Goal: Task Accomplishment & Management: Complete application form

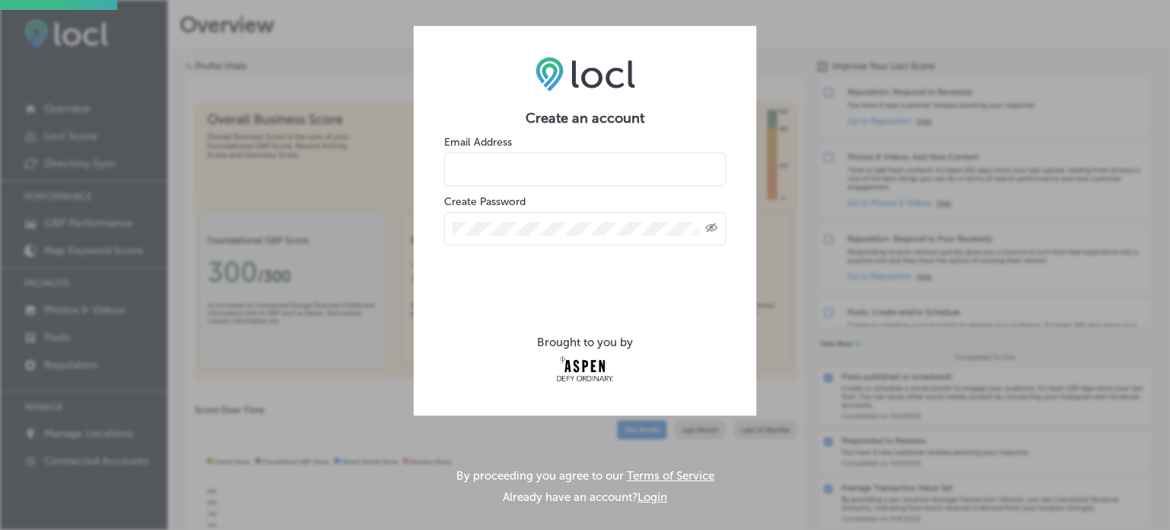
click at [513, 175] on input "email" at bounding box center [585, 169] width 282 height 34
type input "[EMAIL_ADDRESS][DOMAIN_NAME]"
click at [513, 237] on div "Created with Sketch." at bounding box center [585, 229] width 282 height 34
click at [712, 229] on icon "Created with Sketch." at bounding box center [712, 227] width 12 height 10
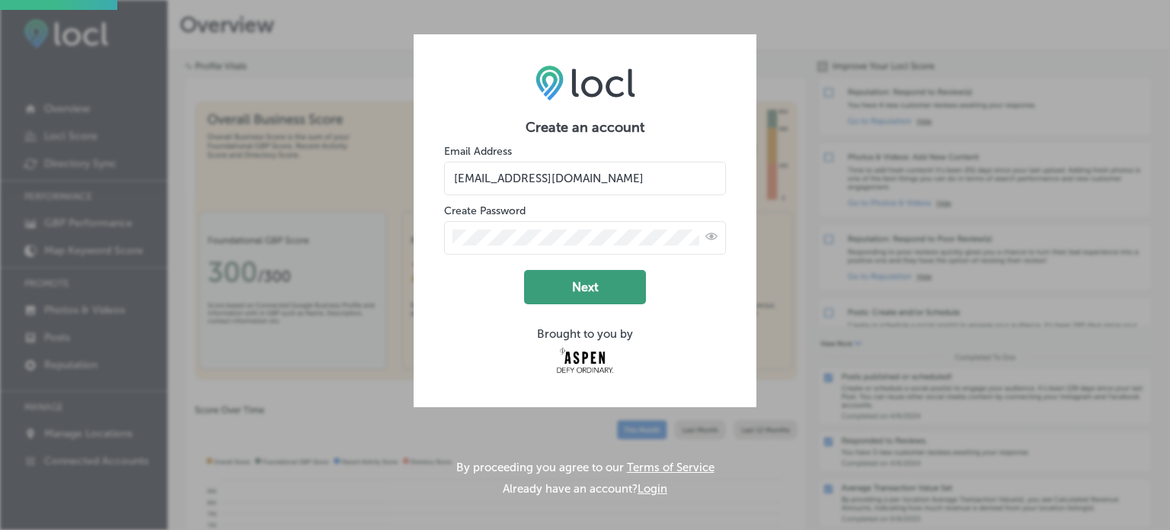
click at [595, 275] on button "Next" at bounding box center [585, 287] width 122 height 34
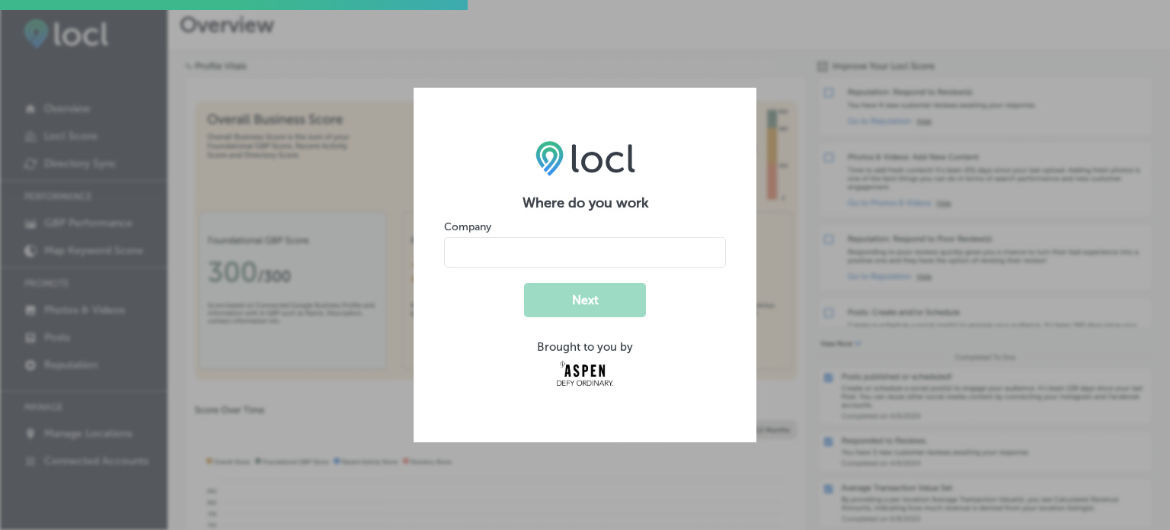
click at [565, 259] on input "name" at bounding box center [585, 252] width 282 height 30
type input "[PERSON_NAME] [PERSON_NAME] Law Firm, P.C."
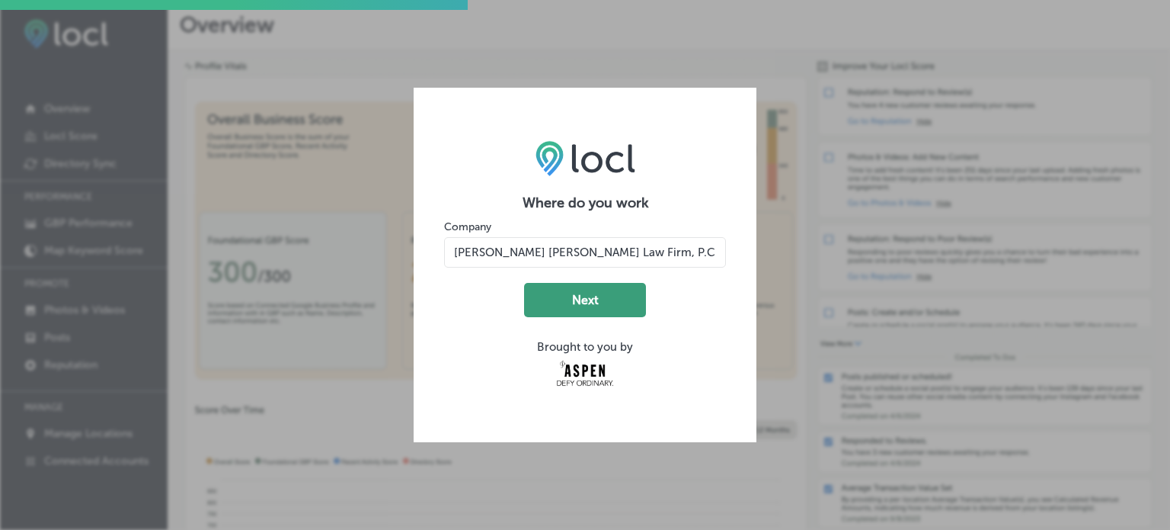
click at [590, 308] on button "Next" at bounding box center [585, 300] width 122 height 34
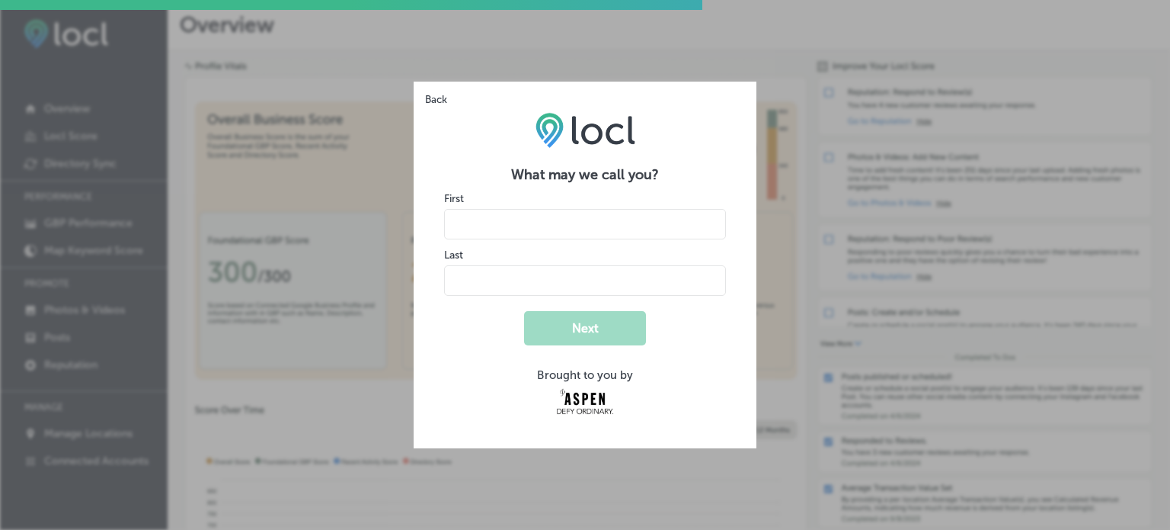
click at [520, 228] on input "name" at bounding box center [585, 224] width 282 height 30
click at [530, 222] on input "name" at bounding box center [585, 224] width 282 height 30
type input "[PERSON_NAME]"
click at [492, 290] on input "name" at bounding box center [585, 280] width 282 height 30
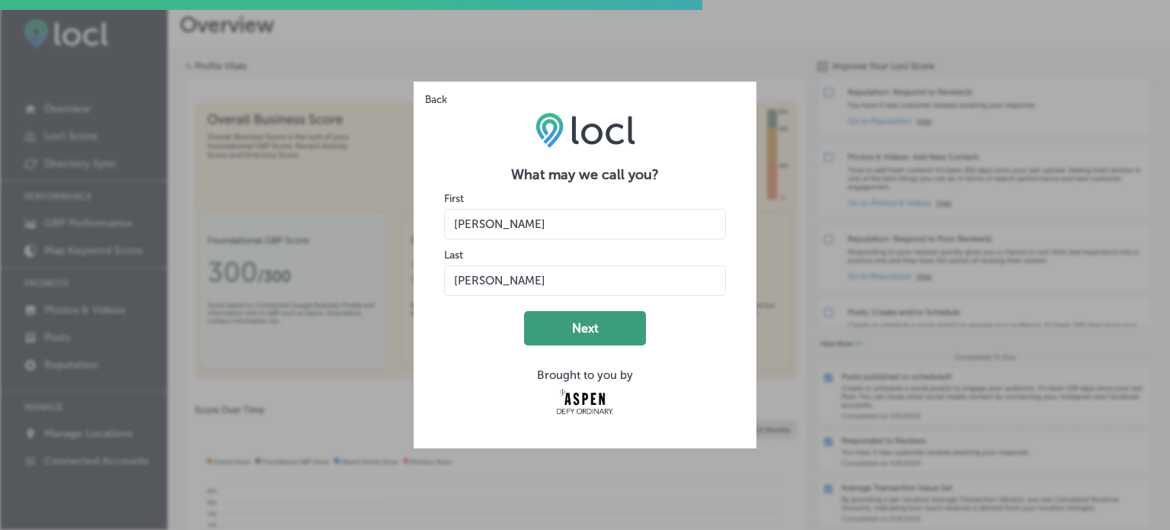
type input "[PERSON_NAME]"
click at [594, 330] on button "Next" at bounding box center [585, 328] width 122 height 34
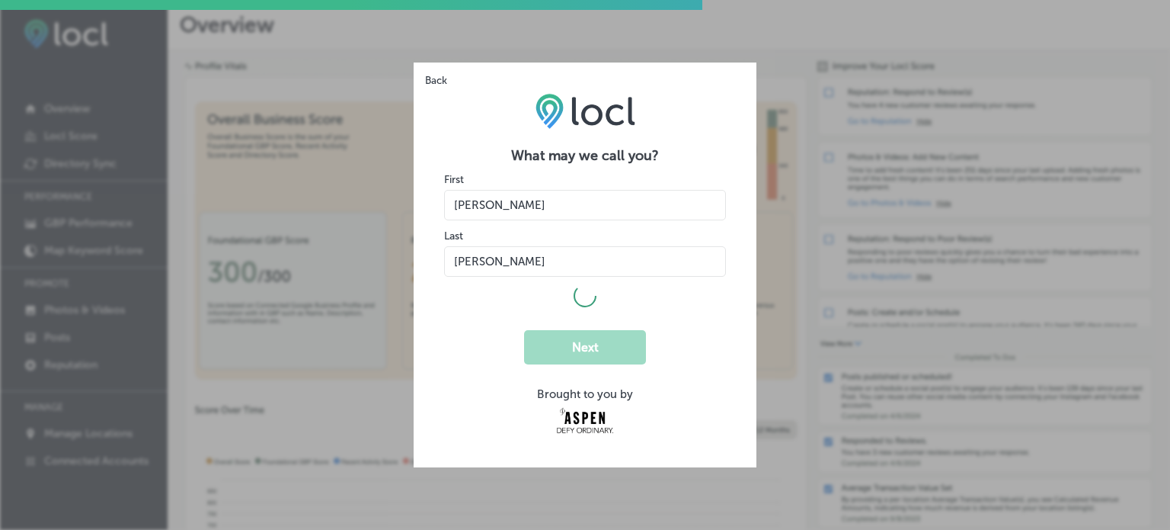
select select "US"
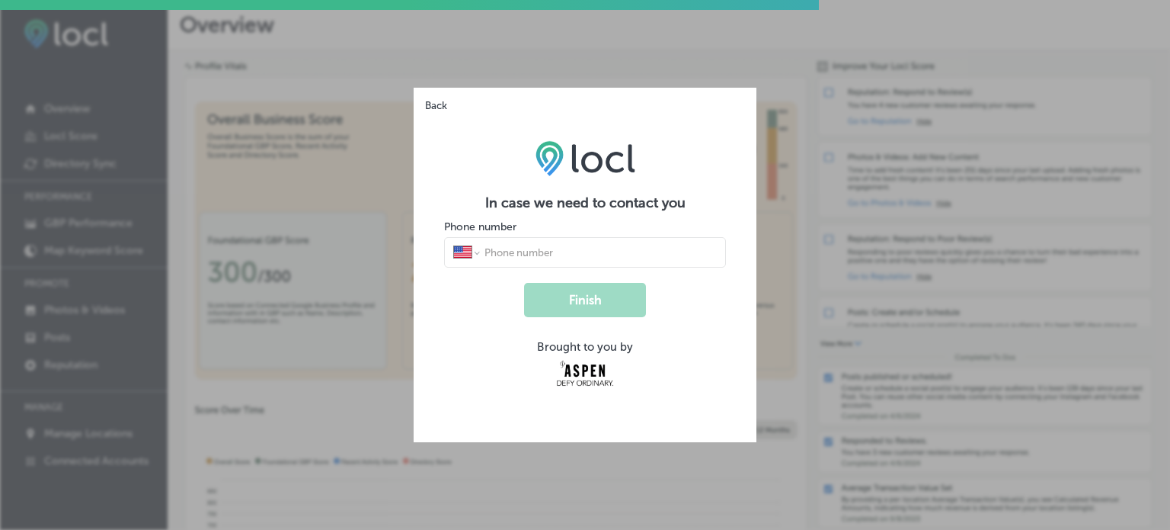
click at [537, 267] on form "In case we need to contact you Phone number International [GEOGRAPHIC_DATA] [GE…" at bounding box center [585, 291] width 282 height 195
click at [530, 248] on input "tel" at bounding box center [600, 252] width 234 height 14
type input "[PHONE_NUMBER]"
click at [614, 303] on button "Finish" at bounding box center [585, 300] width 122 height 34
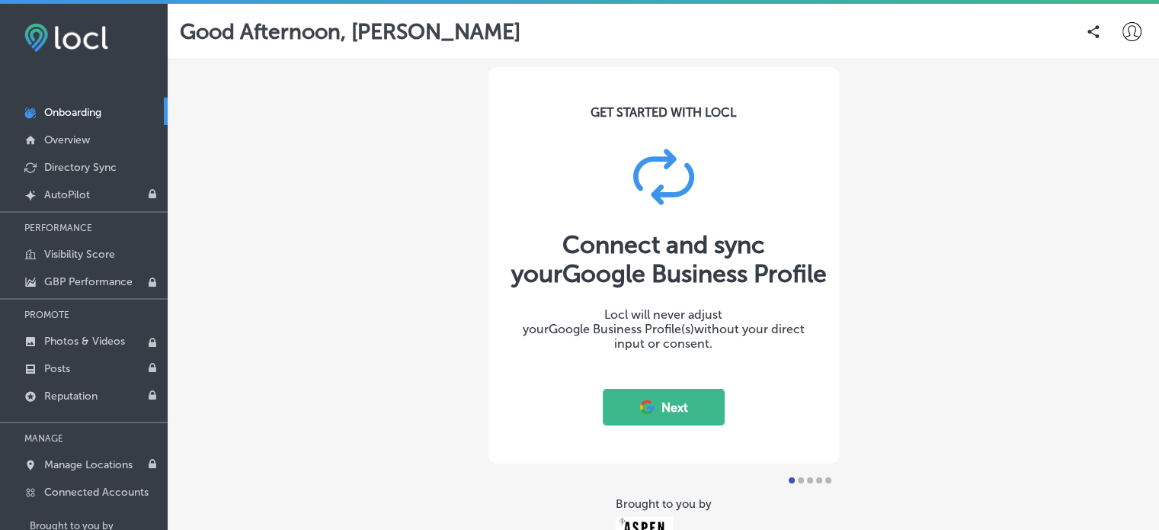
click at [674, 409] on button "Next" at bounding box center [664, 407] width 122 height 37
